Goal: Task Accomplishment & Management: Use online tool/utility

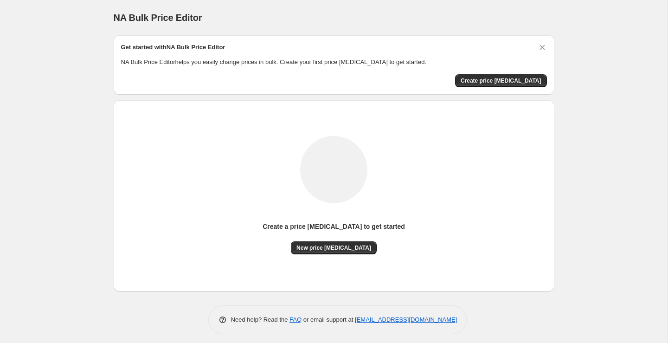
scroll to position [5, 0]
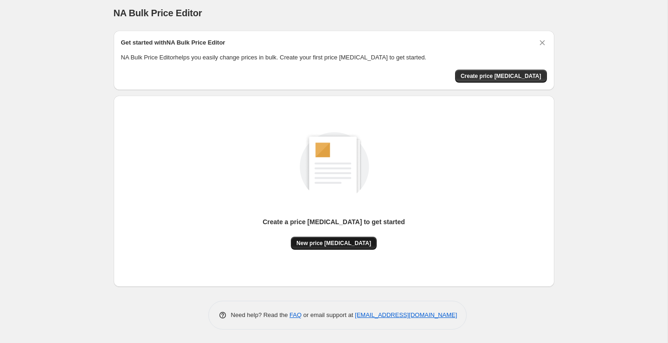
click at [352, 240] on span "New price change job" at bounding box center [334, 243] width 75 height 7
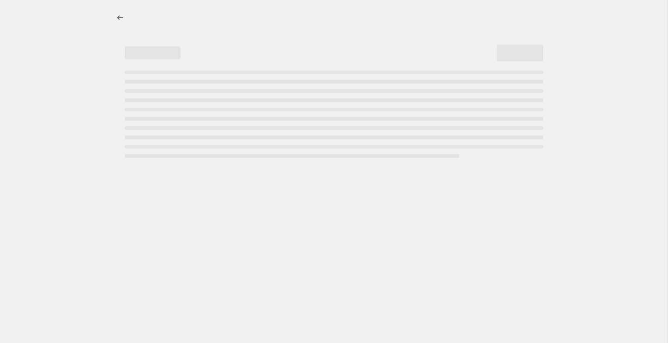
select select "percentage"
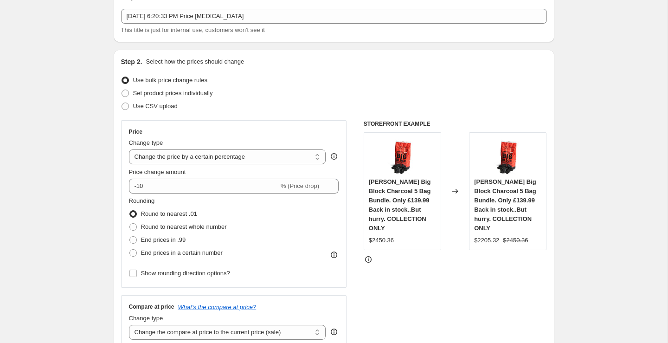
scroll to position [85, 0]
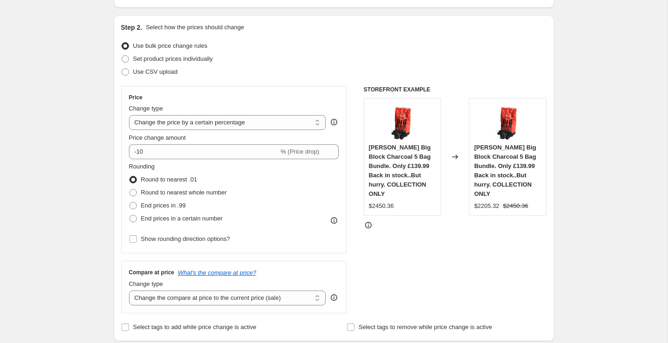
click at [235, 164] on div "Rounding Round to nearest .01 Round to nearest whole number End prices in .99 E…" at bounding box center [234, 193] width 210 height 63
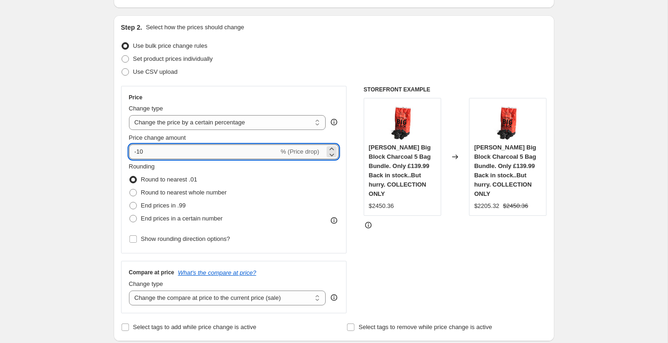
click at [234, 149] on input "-10" at bounding box center [204, 151] width 150 height 15
type input "-1"
type input "-50"
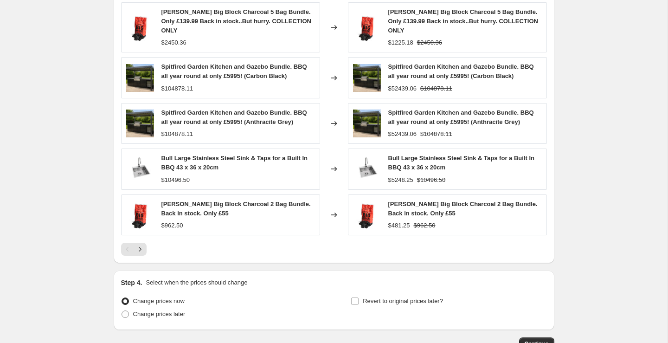
scroll to position [609, 0]
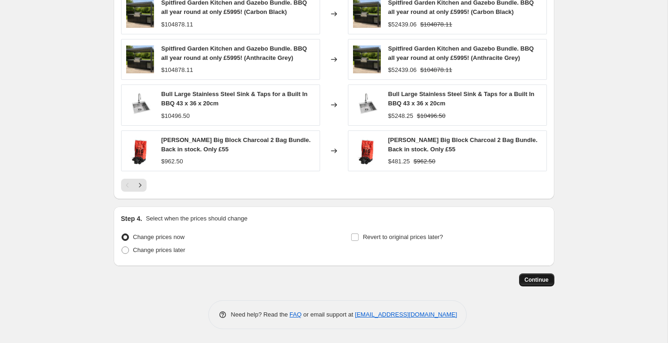
click at [544, 285] on button "Continue" at bounding box center [536, 279] width 35 height 13
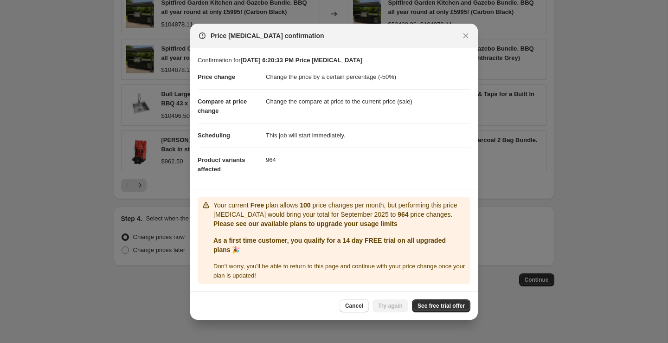
click at [279, 177] on dl "Price change Change the price by a certain percentage (-50%) Compare at price c…" at bounding box center [334, 123] width 273 height 117
click at [421, 308] on span "See free trial offer" at bounding box center [441, 305] width 47 height 7
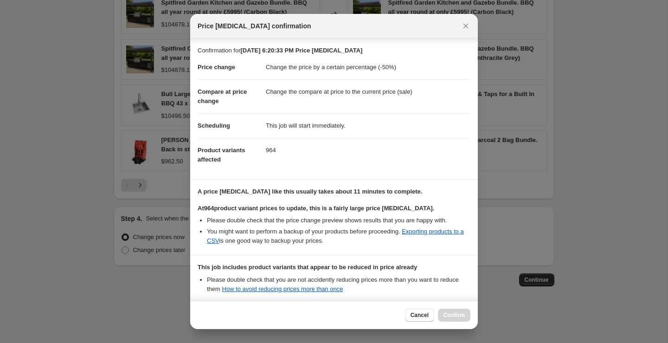
scroll to position [99, 0]
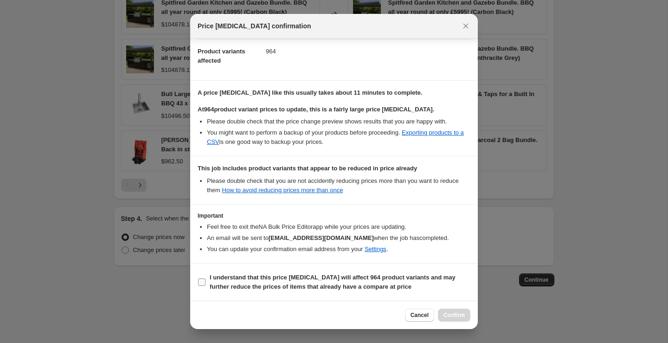
click at [212, 281] on span "I understand that this price change job will affect 964 product variants and ma…" at bounding box center [340, 282] width 261 height 19
click at [206, 281] on input "I understand that this price change job will affect 964 product variants and ma…" at bounding box center [201, 282] width 7 height 7
checkbox input "true"
click at [459, 314] on span "Confirm" at bounding box center [454, 314] width 21 height 7
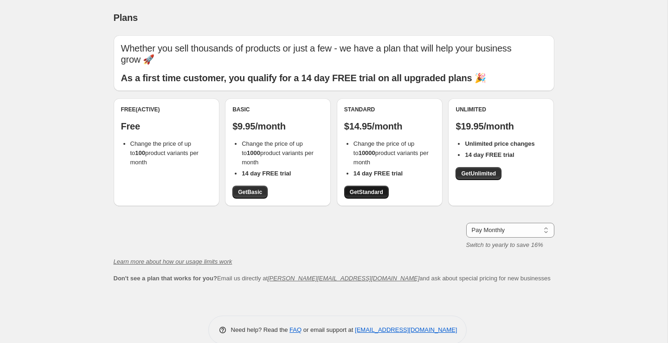
click at [372, 188] on span "Get Standard" at bounding box center [366, 191] width 33 height 7
